Goal: Use online tool/utility: Utilize a website feature to perform a specific function

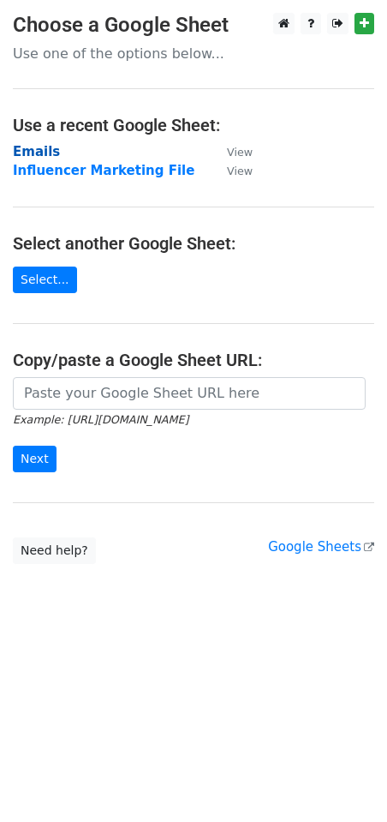
click at [45, 148] on strong "Emails" at bounding box center [36, 151] width 47 height 15
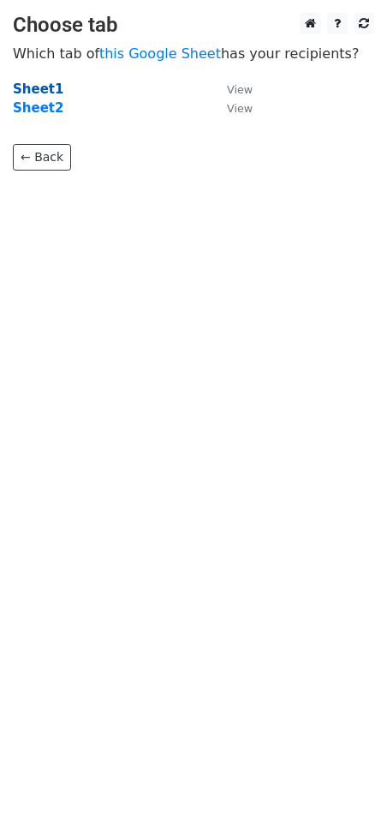
click at [39, 86] on strong "Sheet1" at bounding box center [38, 88] width 51 height 15
